Goal: Find specific page/section: Find specific page/section

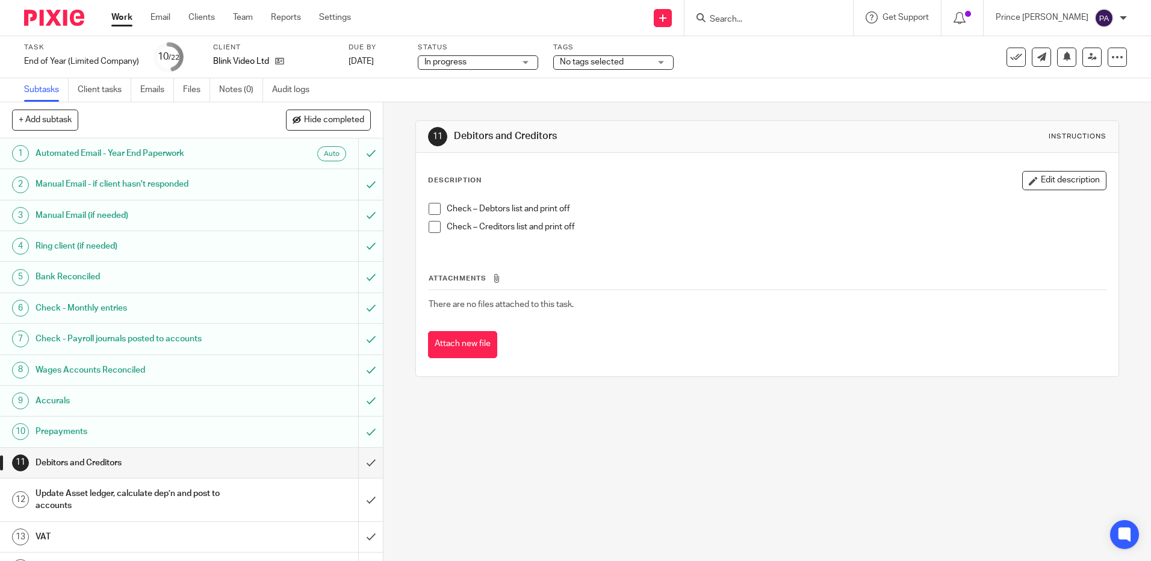
click at [808, 17] on input "Search" at bounding box center [762, 19] width 108 height 11
type input "hyg"
click at [799, 50] on link at bounding box center [814, 52] width 216 height 28
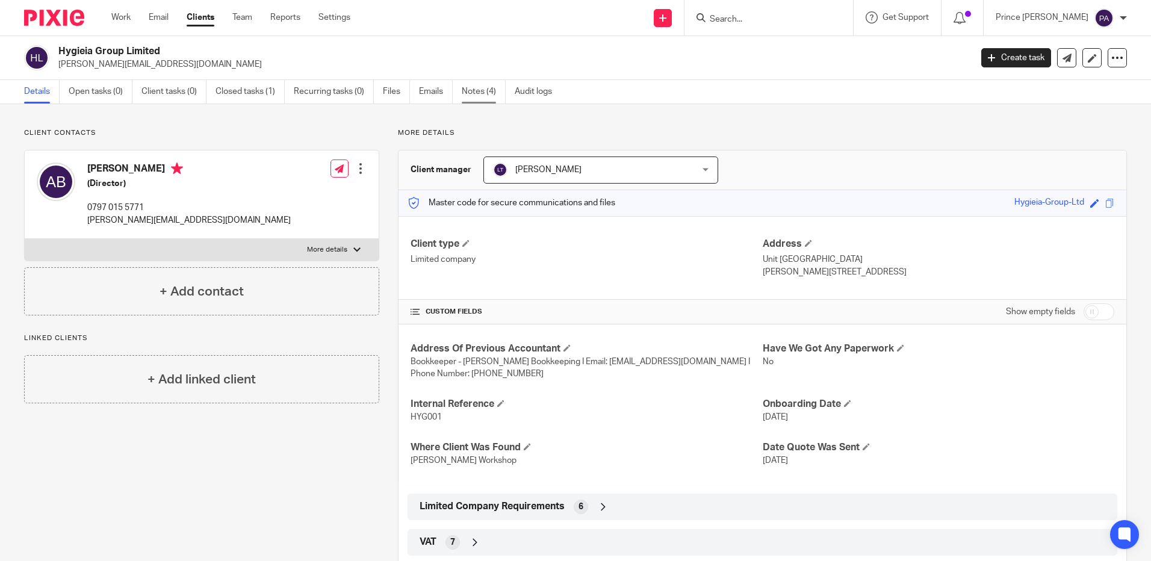
click at [471, 90] on link "Notes (4)" at bounding box center [484, 91] width 44 height 23
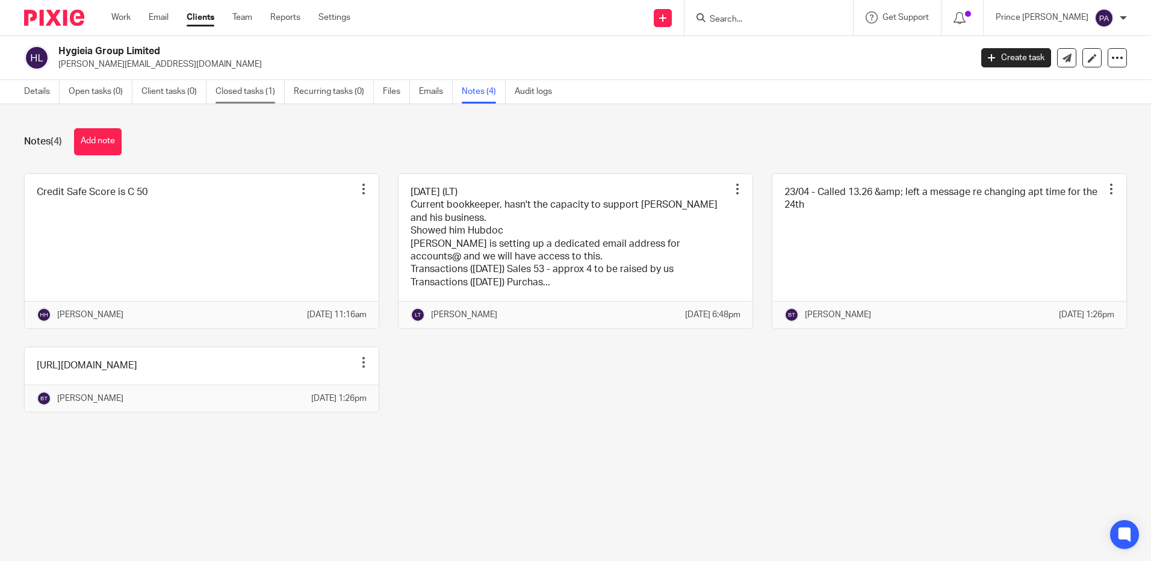
click at [253, 86] on link "Closed tasks (1)" at bounding box center [249, 91] width 69 height 23
click at [252, 91] on link "Closed tasks (1)" at bounding box center [249, 91] width 69 height 23
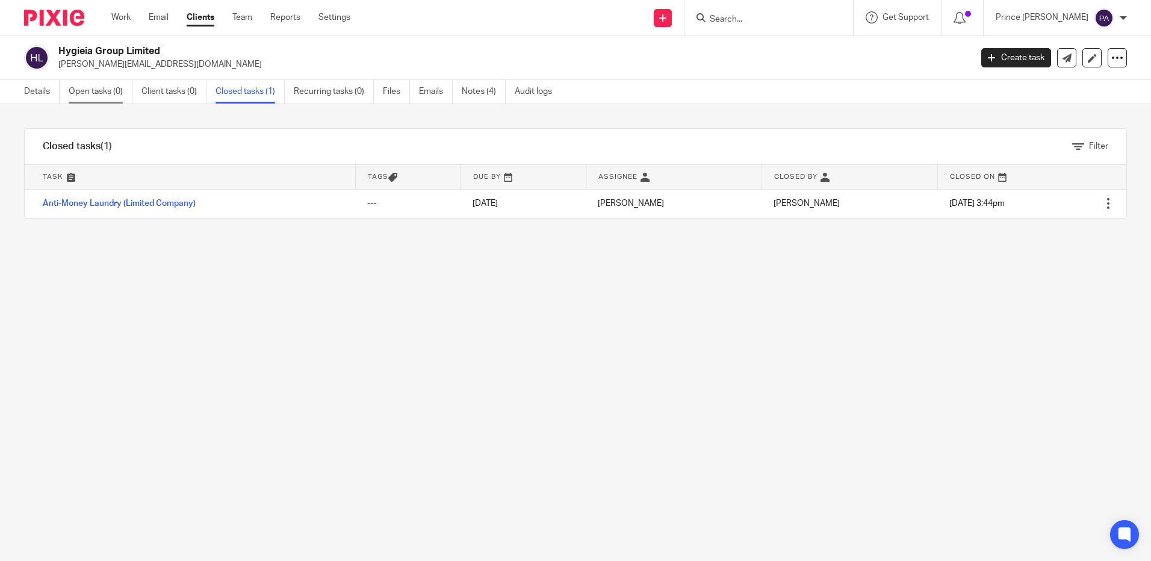
click at [99, 94] on link "Open tasks (0)" at bounding box center [101, 91] width 64 height 23
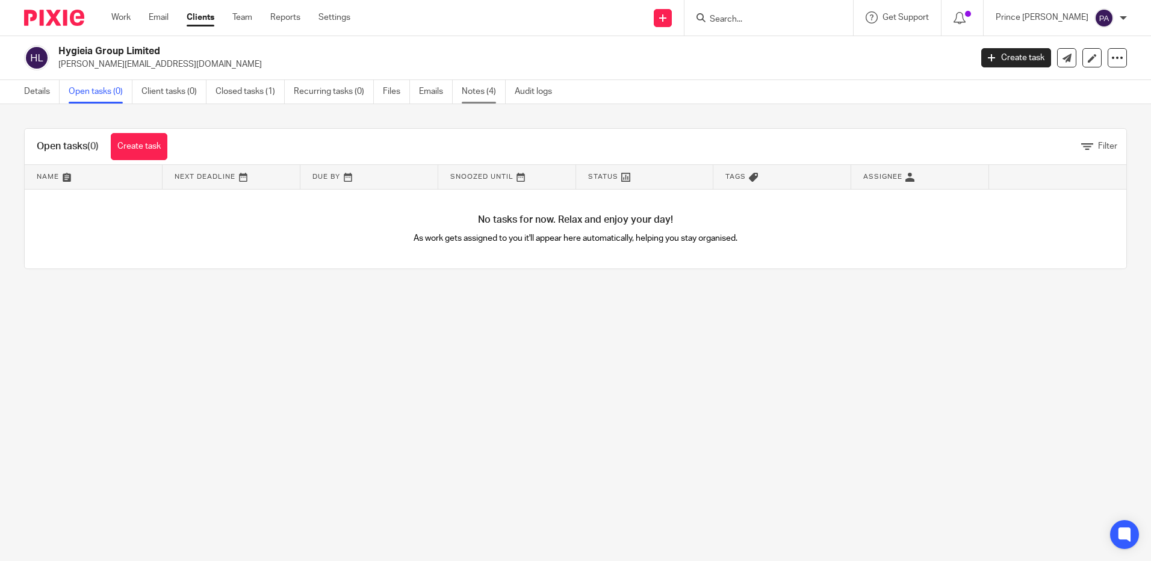
click at [488, 88] on link "Notes (4)" at bounding box center [484, 91] width 44 height 23
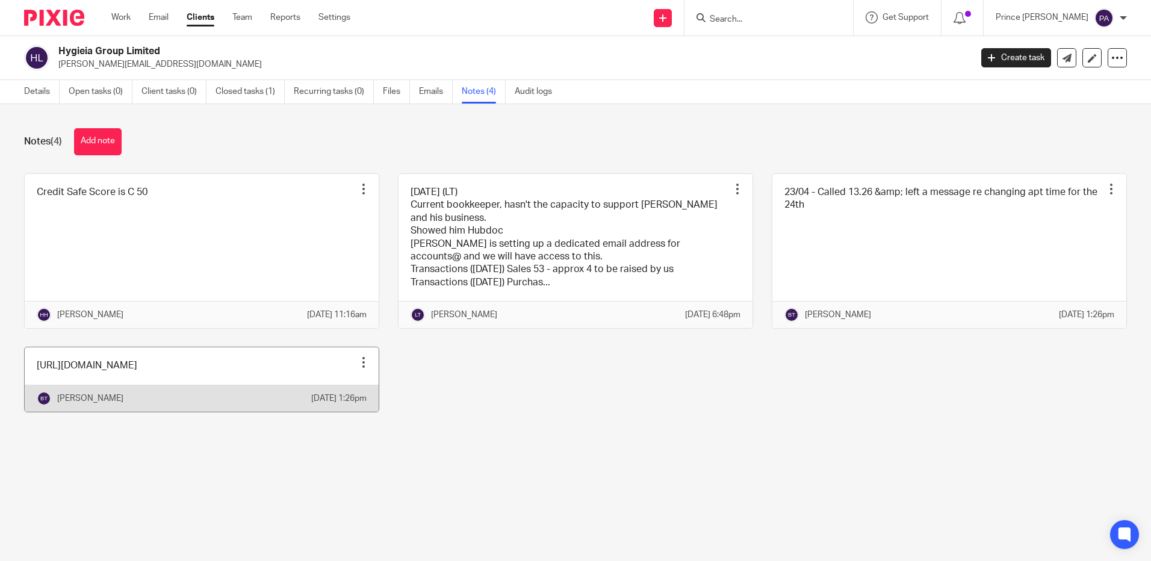
click at [130, 403] on link at bounding box center [202, 379] width 354 height 64
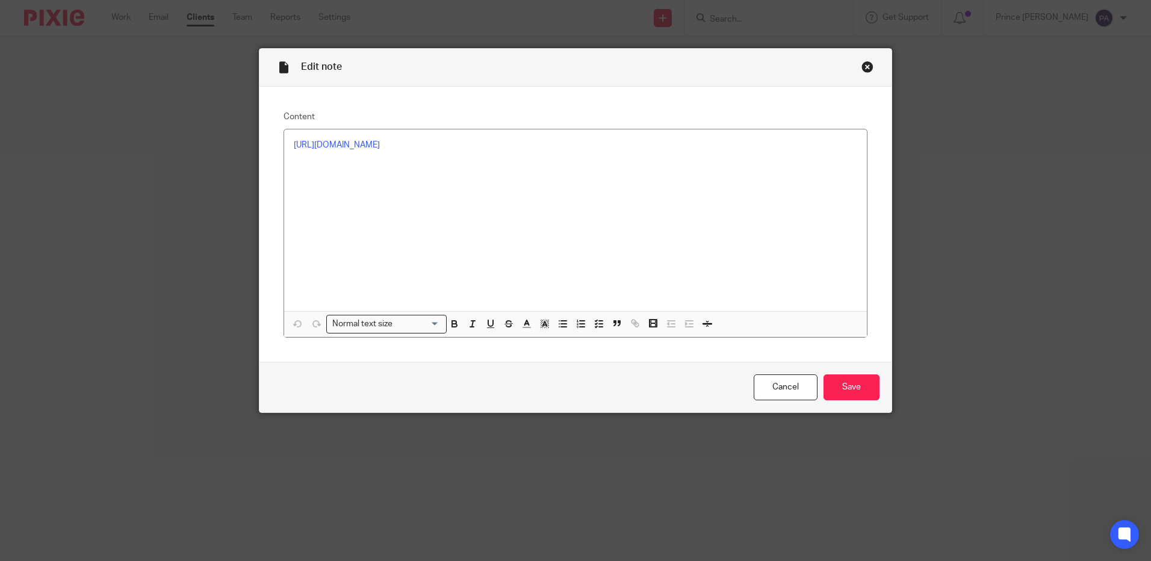
click at [866, 67] on div "Close this dialog window" at bounding box center [867, 67] width 12 height 12
